Goal: Obtain resource: Download file/media

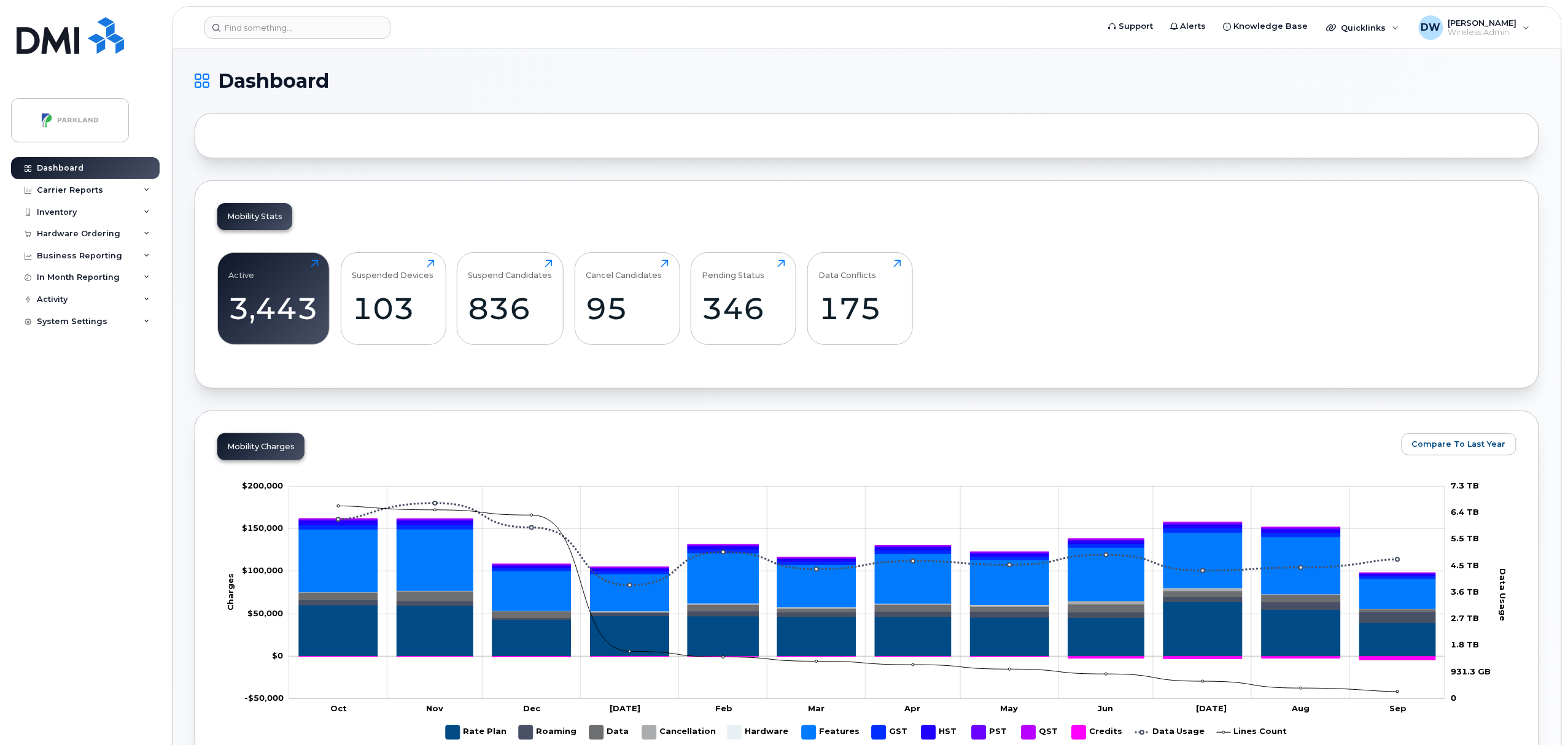
click at [62, 214] on div "Inventory" at bounding box center [57, 212] width 40 height 9
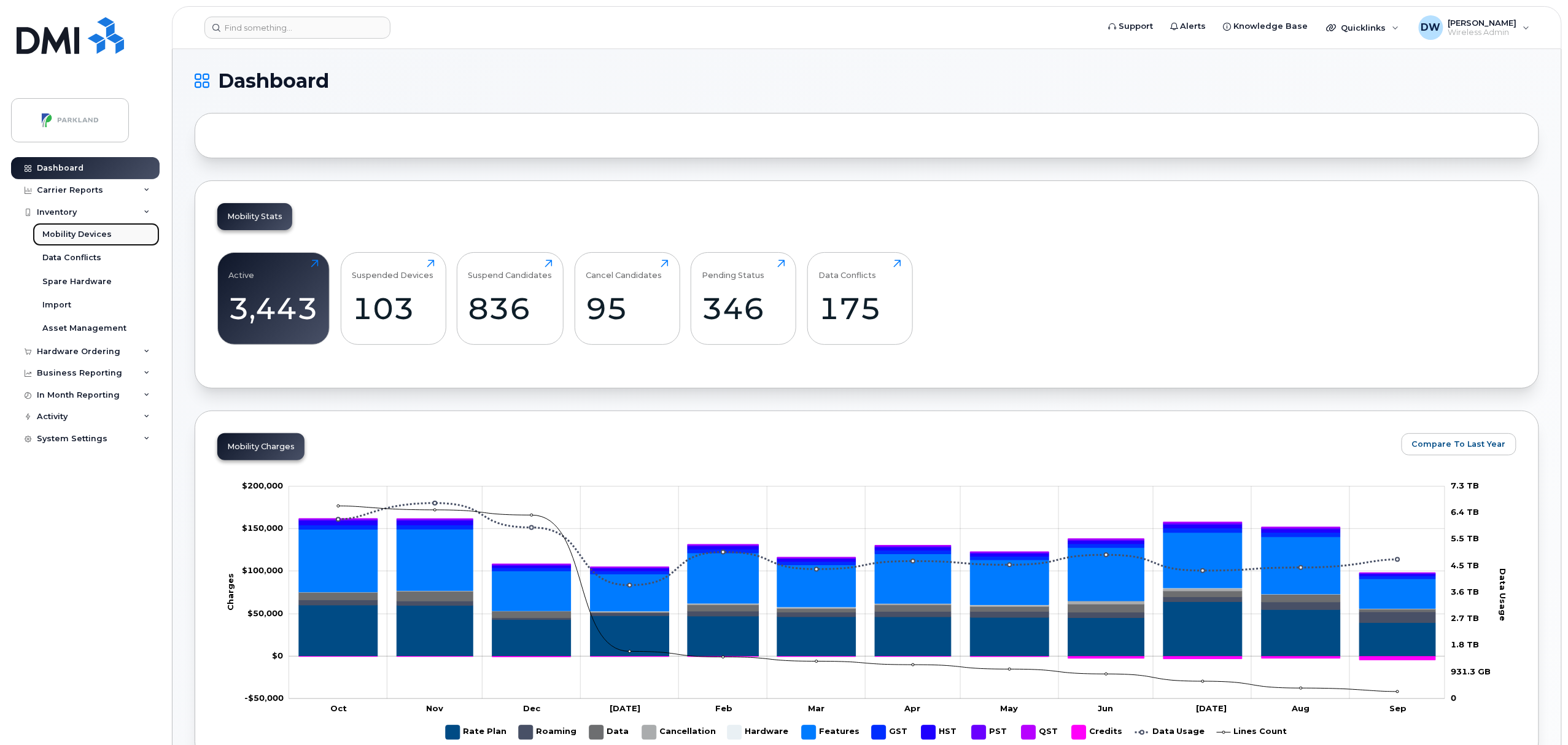
click at [79, 229] on div "Mobility Devices" at bounding box center [77, 235] width 70 height 11
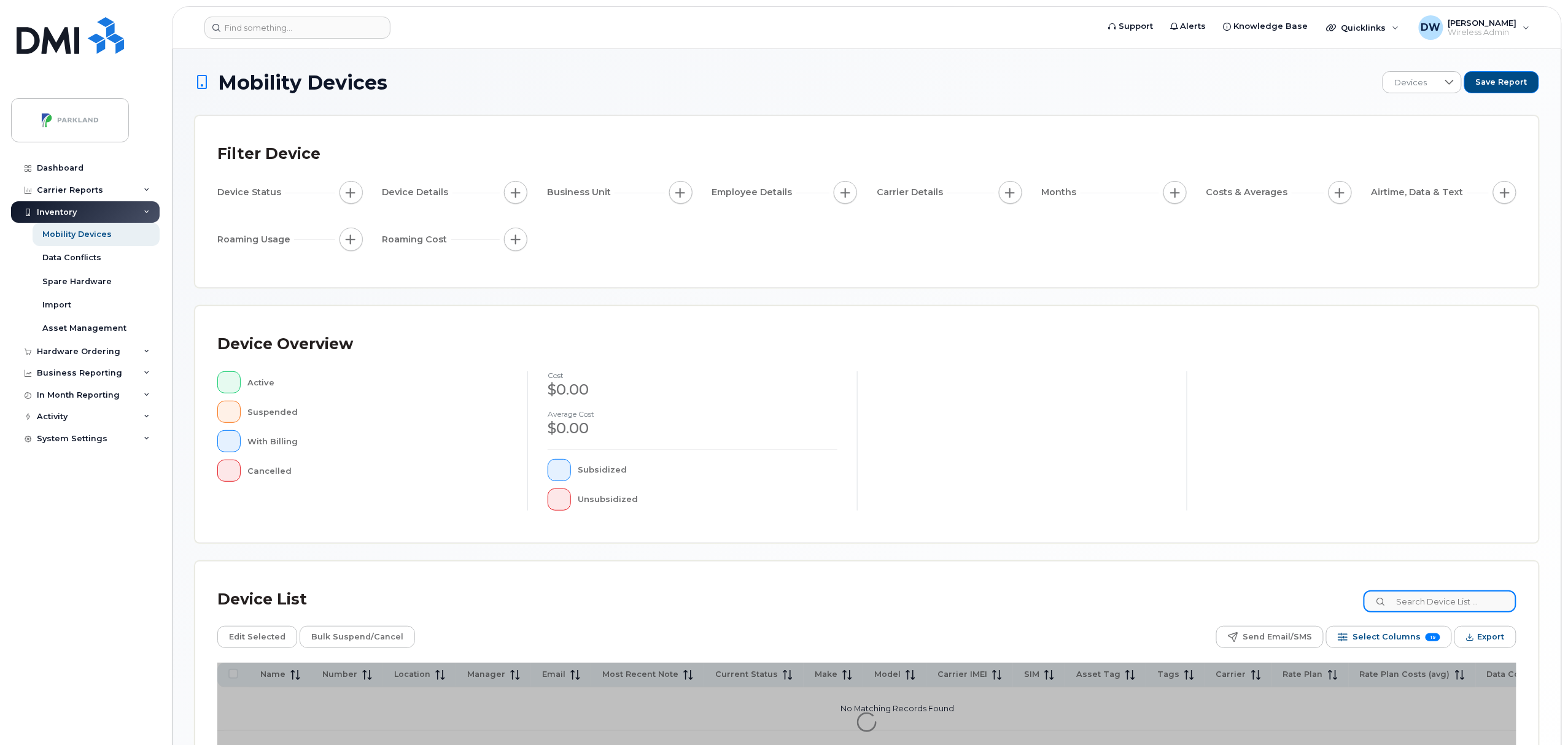
click at [1446, 599] on input at bounding box center [1439, 602] width 153 height 22
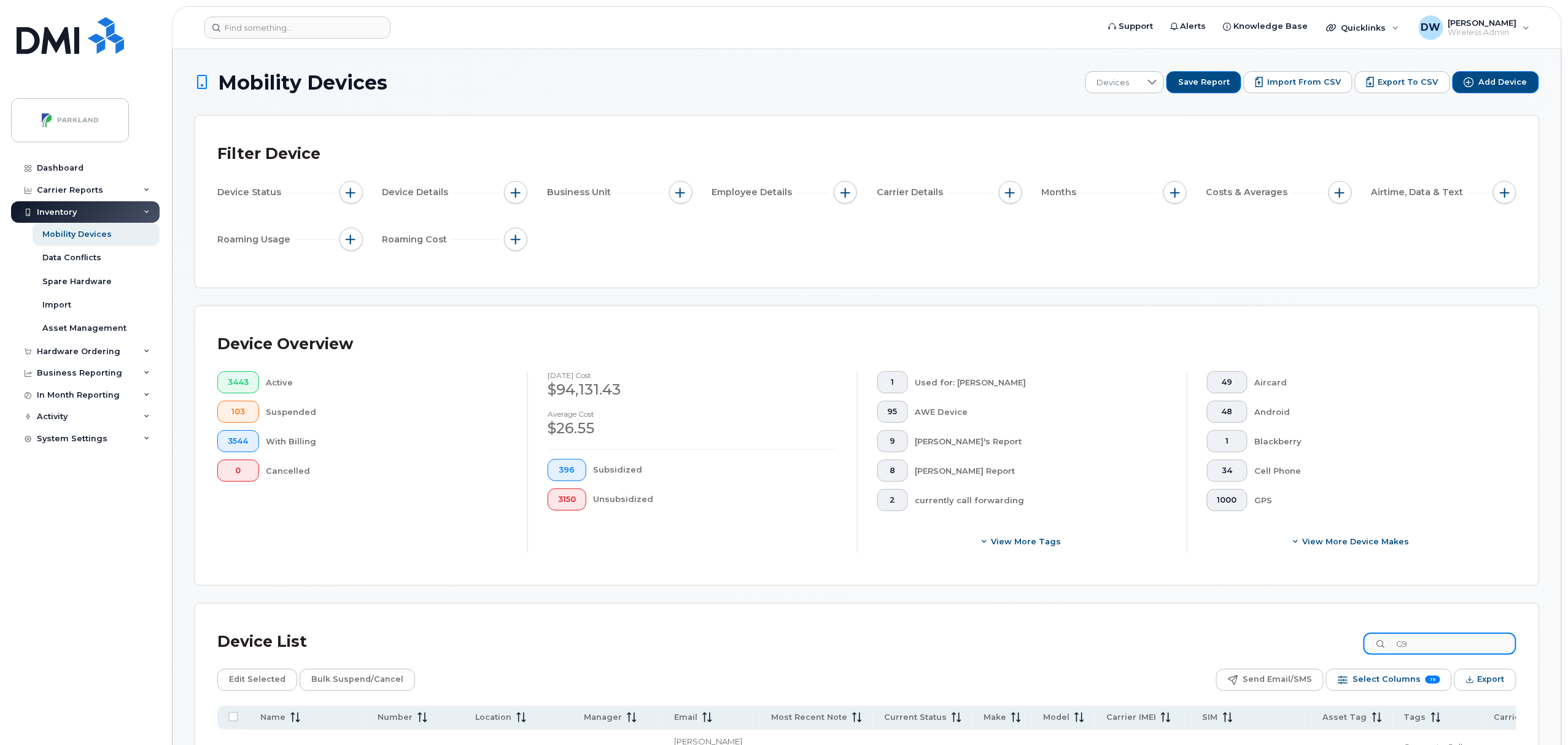
type input "G9"
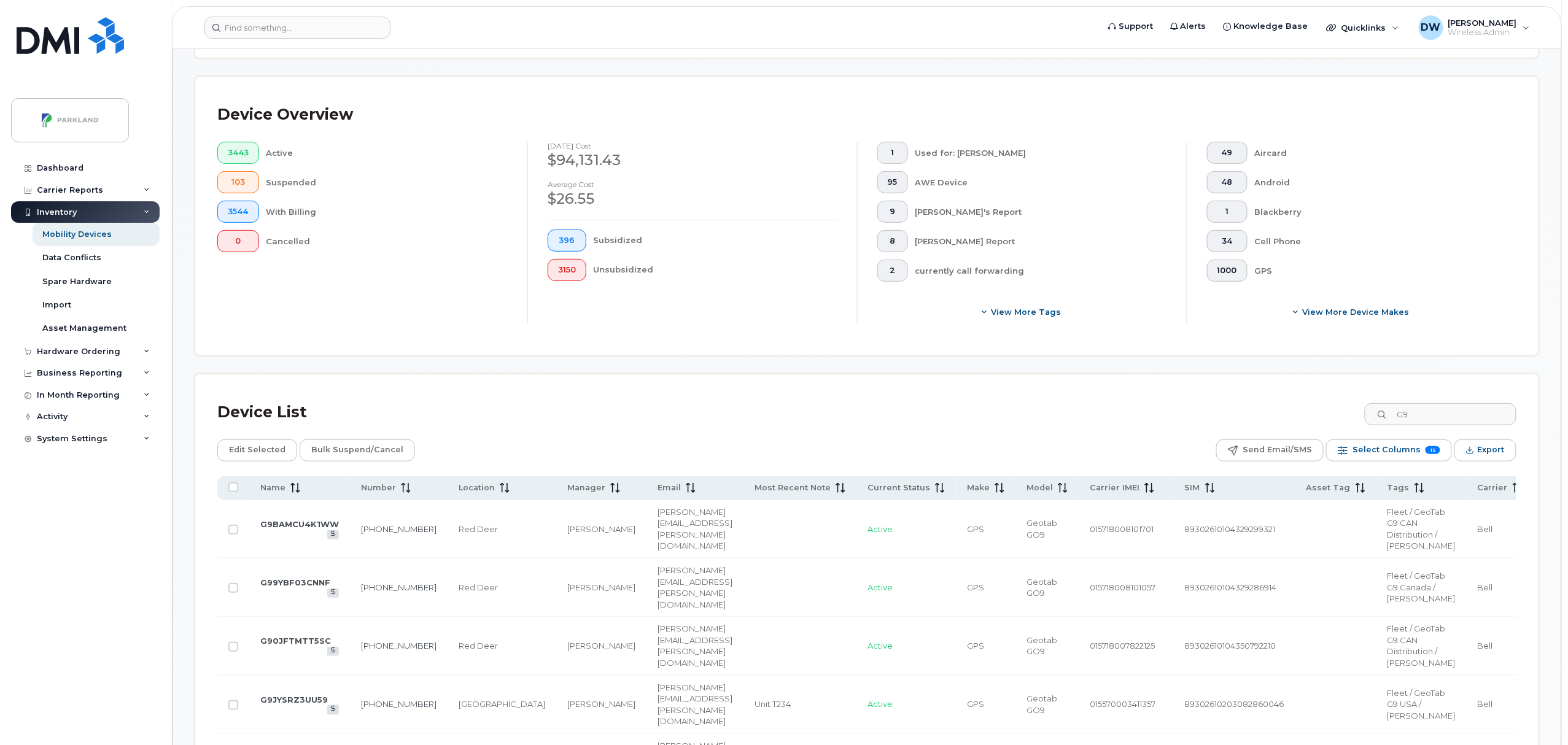
scroll to position [259, 0]
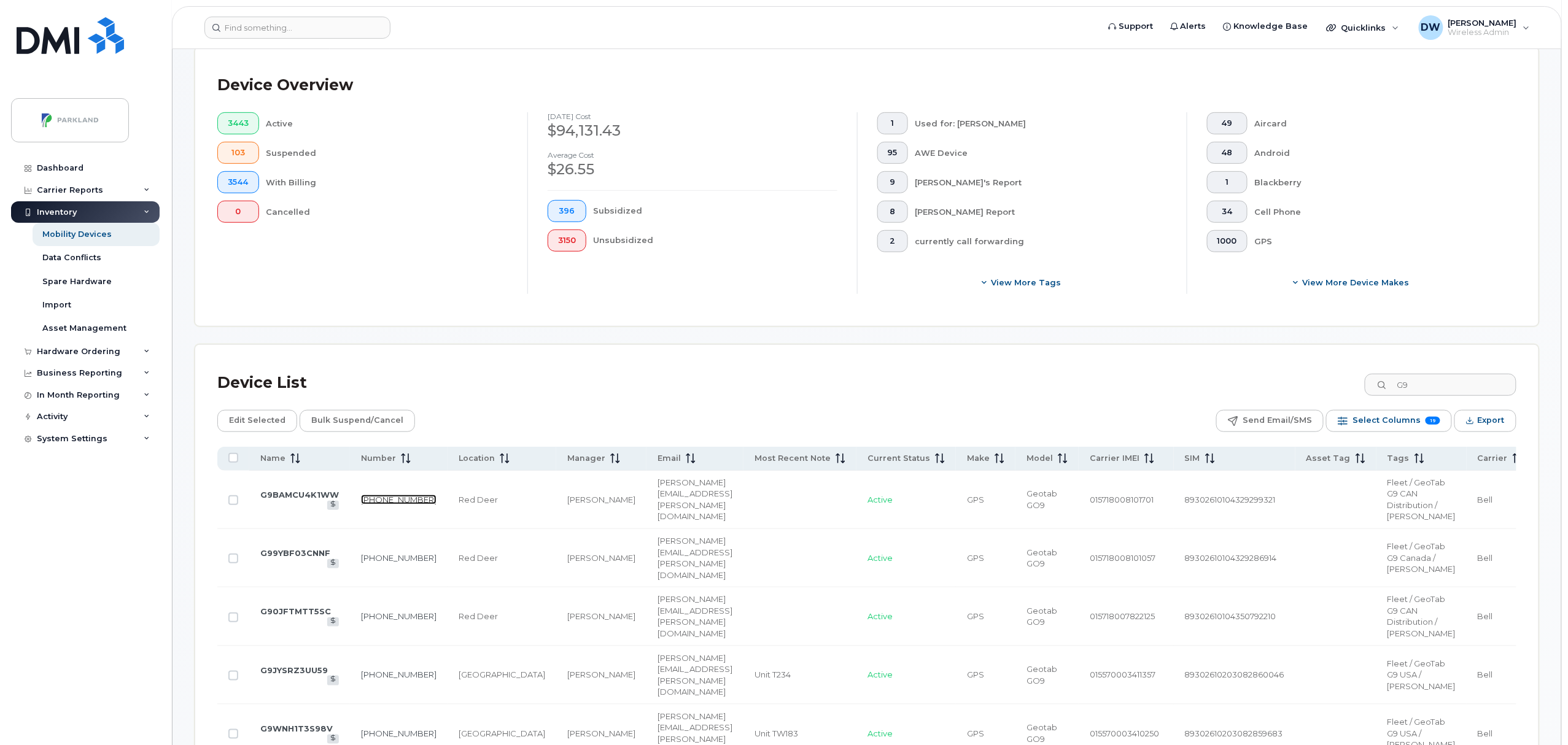
click at [376, 505] on link "[PHONE_NUMBER]" at bounding box center [398, 500] width 75 height 9
drag, startPoint x: 1434, startPoint y: 389, endPoint x: 1391, endPoint y: 388, distance: 43.0
click at [1391, 388] on div "G9" at bounding box center [1439, 385] width 153 height 22
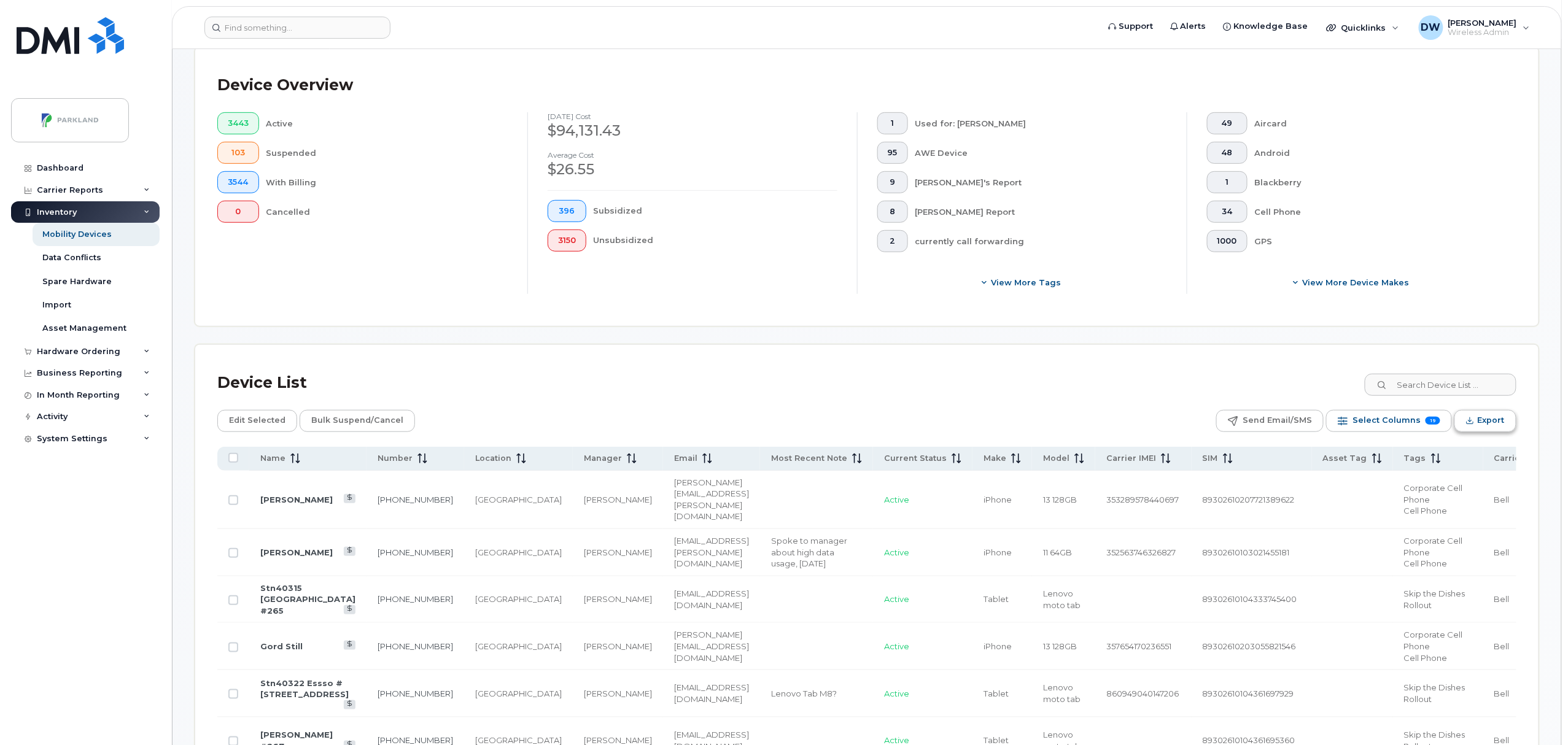
click at [1492, 422] on span "Export" at bounding box center [1491, 420] width 27 height 18
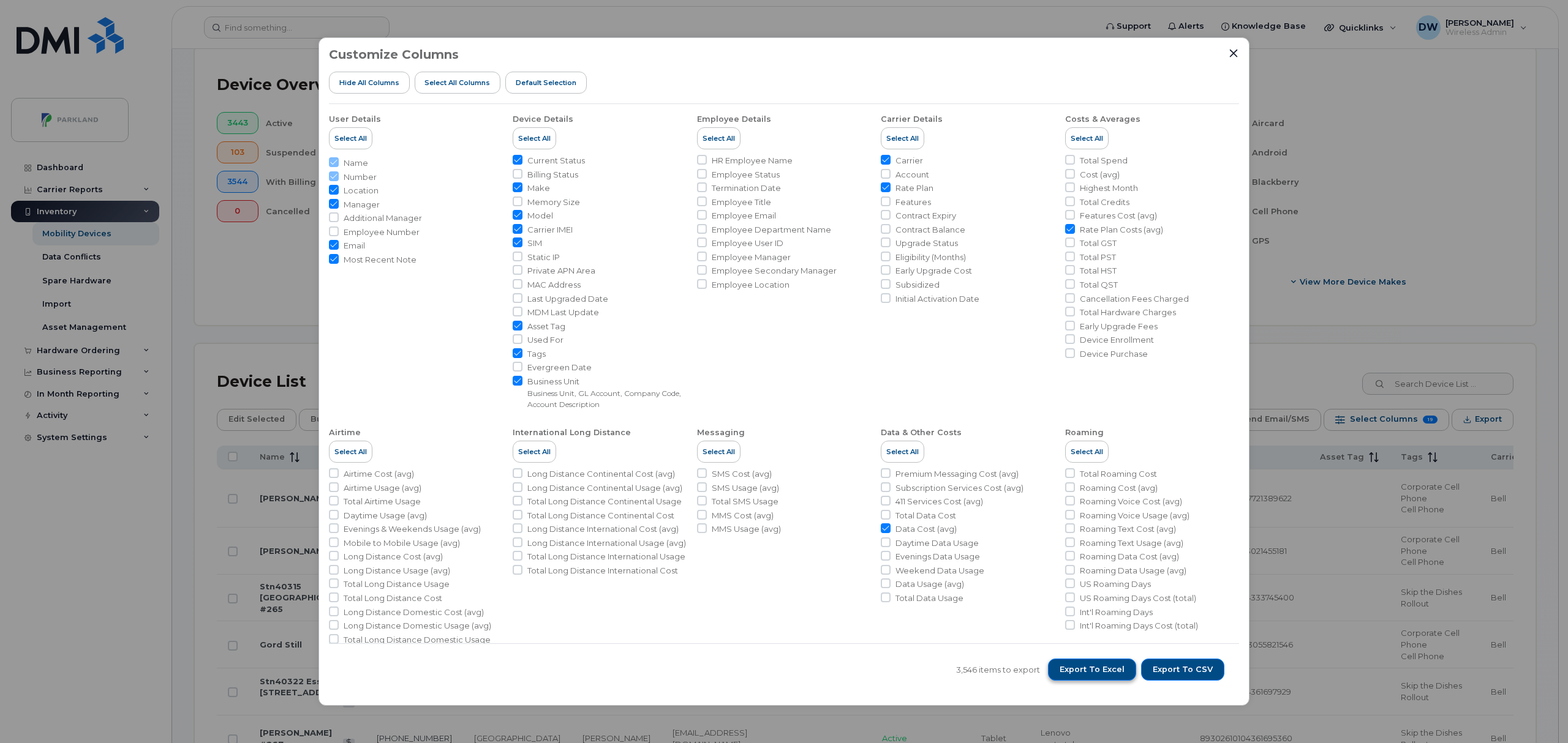
click at [1111, 670] on span "Export to Excel" at bounding box center [1092, 670] width 65 height 11
click at [1233, 54] on icon "Close" at bounding box center [1234, 53] width 8 height 8
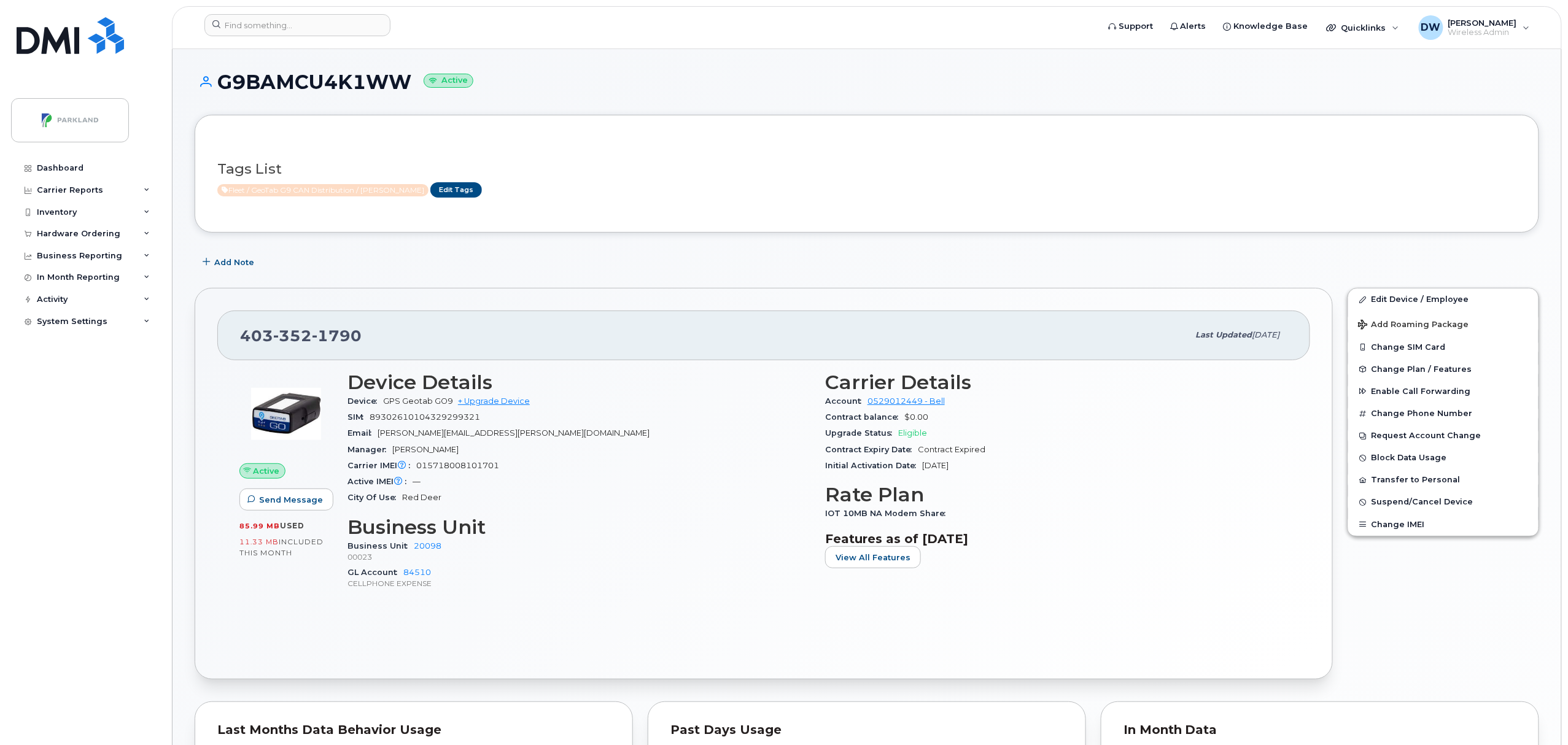
click at [91, 451] on div "Dashboard Carrier Reports Monthly Billing Data Pooling Average Costing Accounti…" at bounding box center [87, 442] width 152 height 569
